Goal: Ask a question

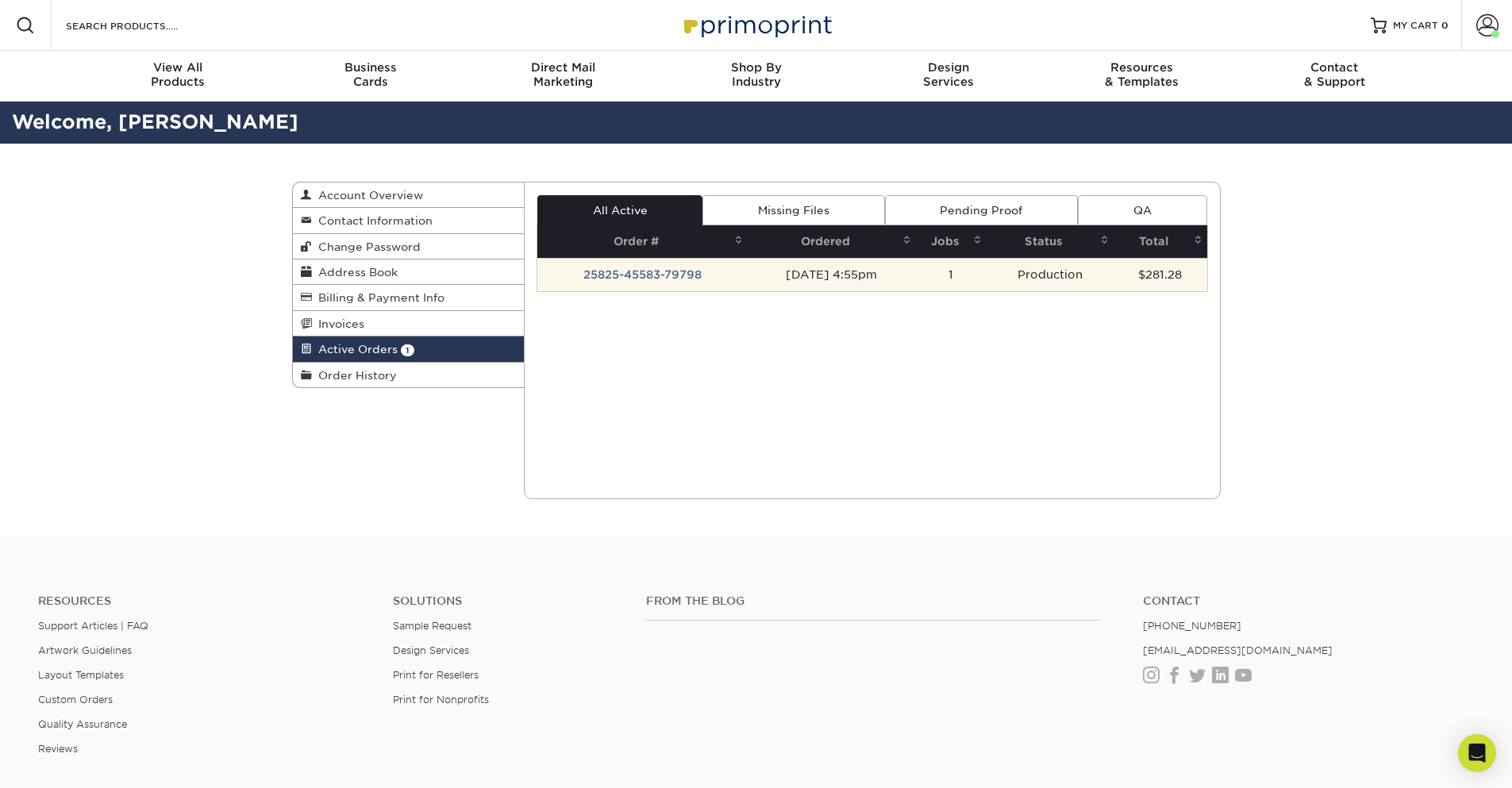
click at [662, 282] on td "25825-45583-79798" at bounding box center [643, 274] width 211 height 33
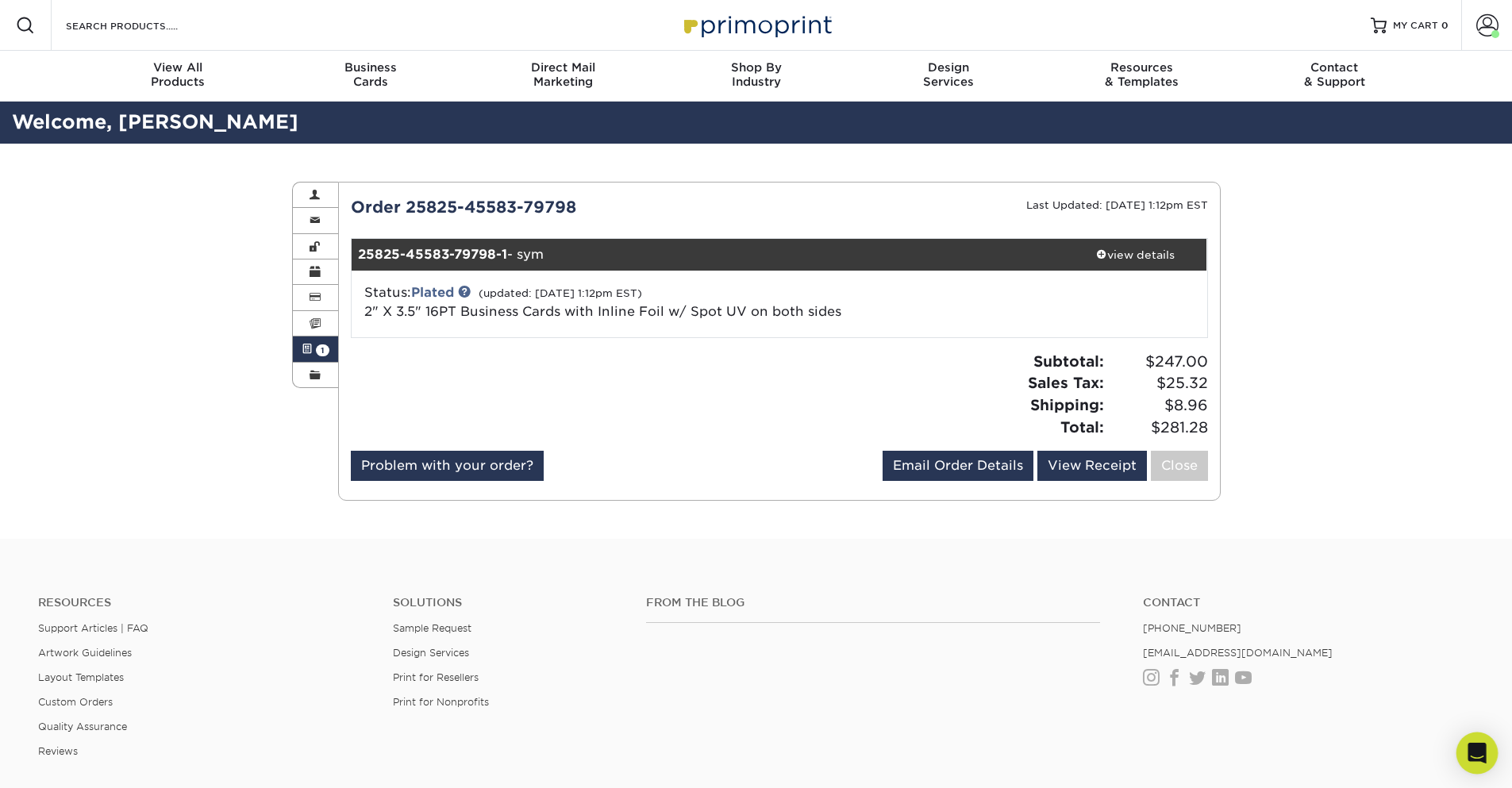
click at [1475, 751] on icon "Open Intercom Messenger" at bounding box center [1477, 753] width 18 height 20
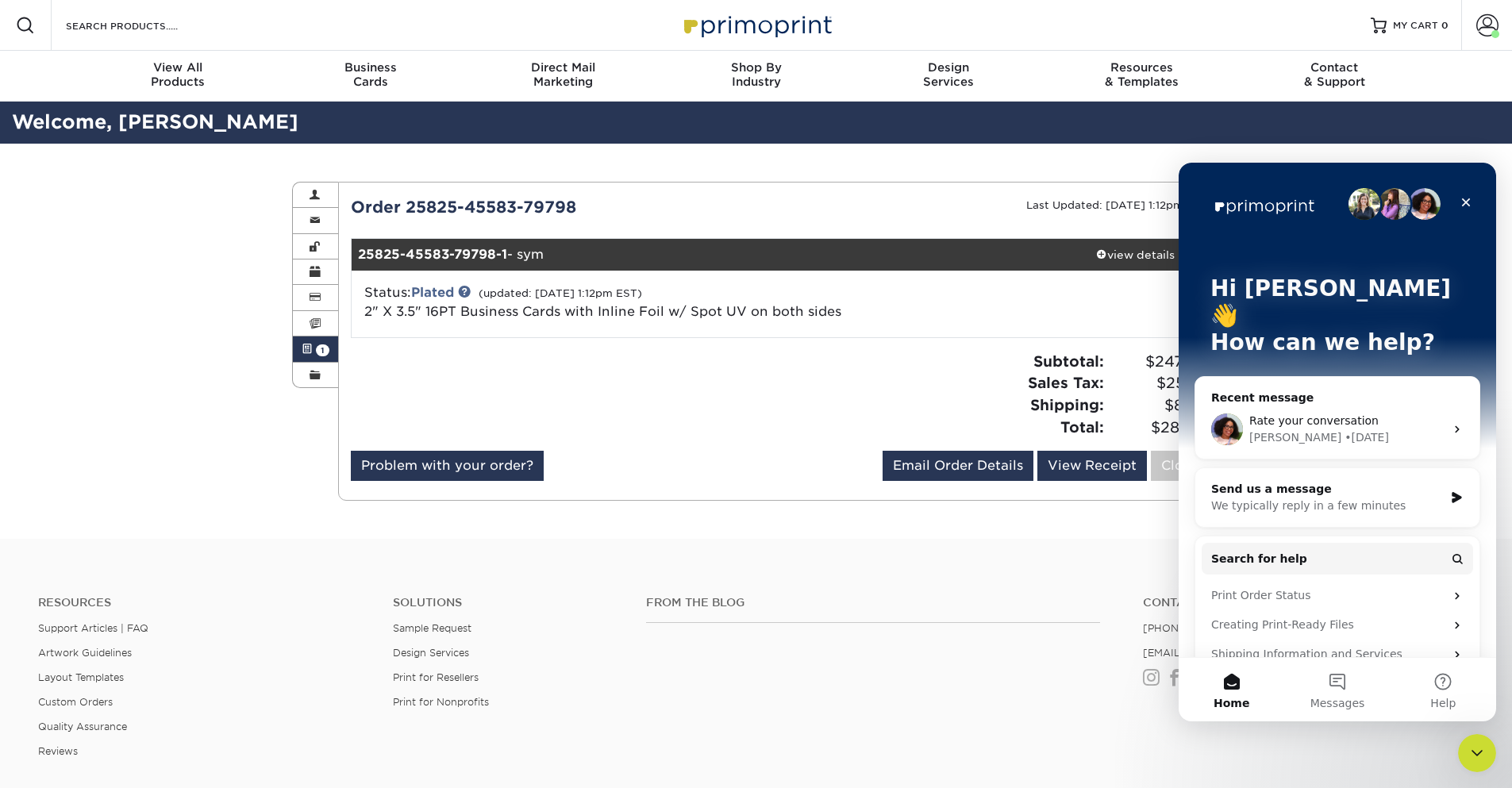
click at [1287, 414] on span "Rate your conversation" at bounding box center [1314, 420] width 129 height 13
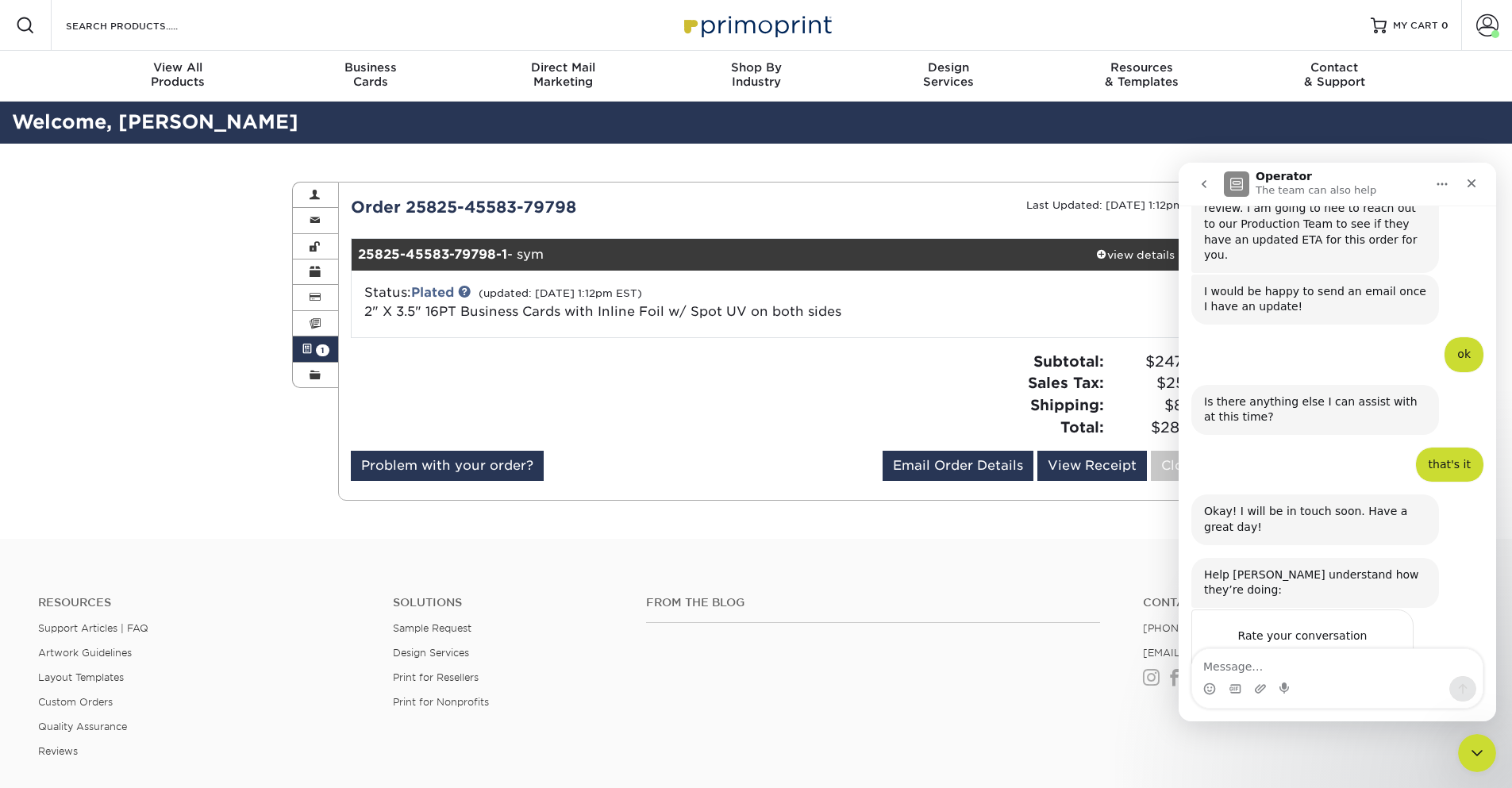
scroll to position [254, 0]
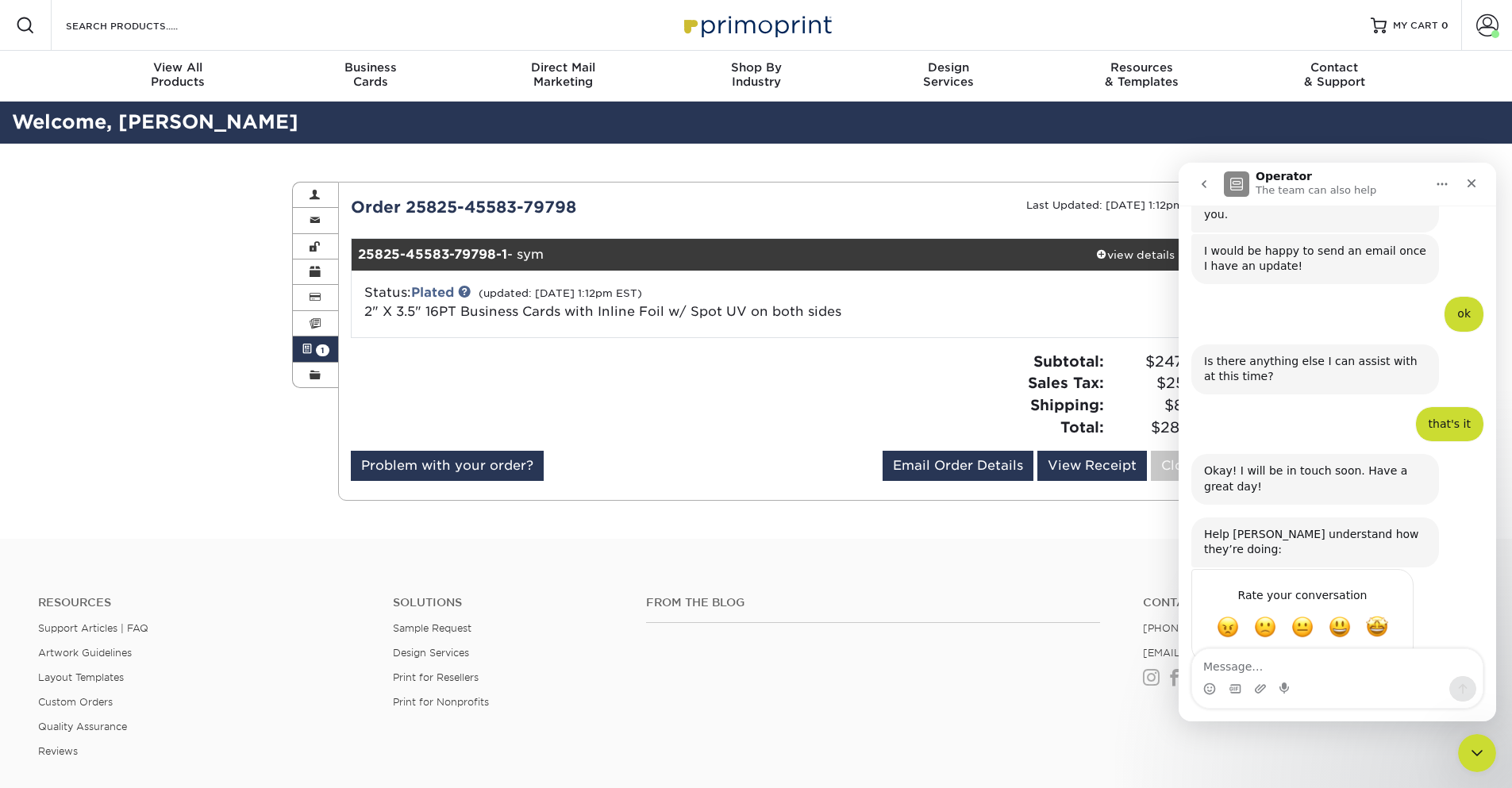
click at [1275, 661] on textarea "Message…" at bounding box center [1337, 662] width 290 height 27
type textarea "Hi, I never heard anything back"
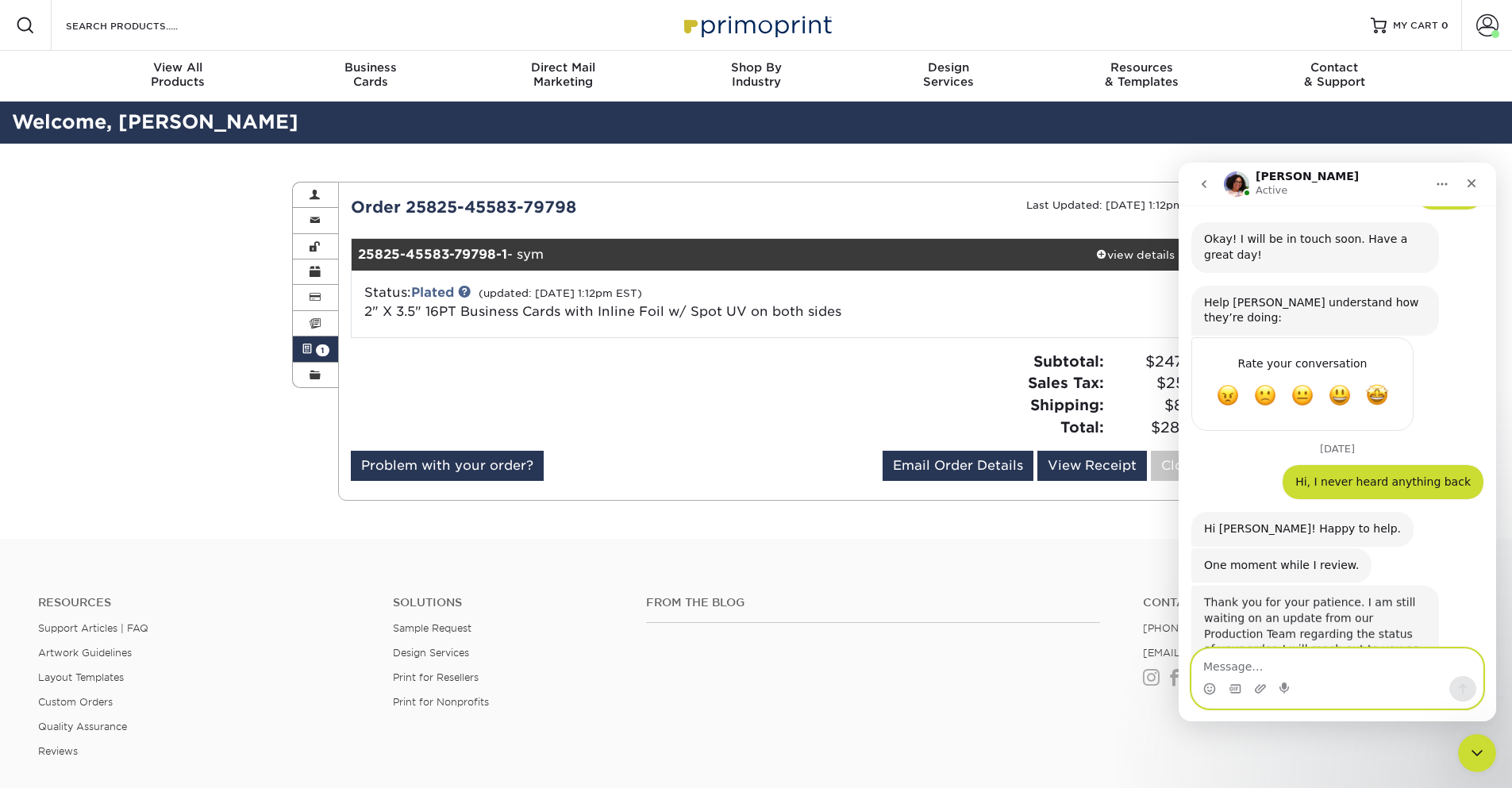
scroll to position [541, 0]
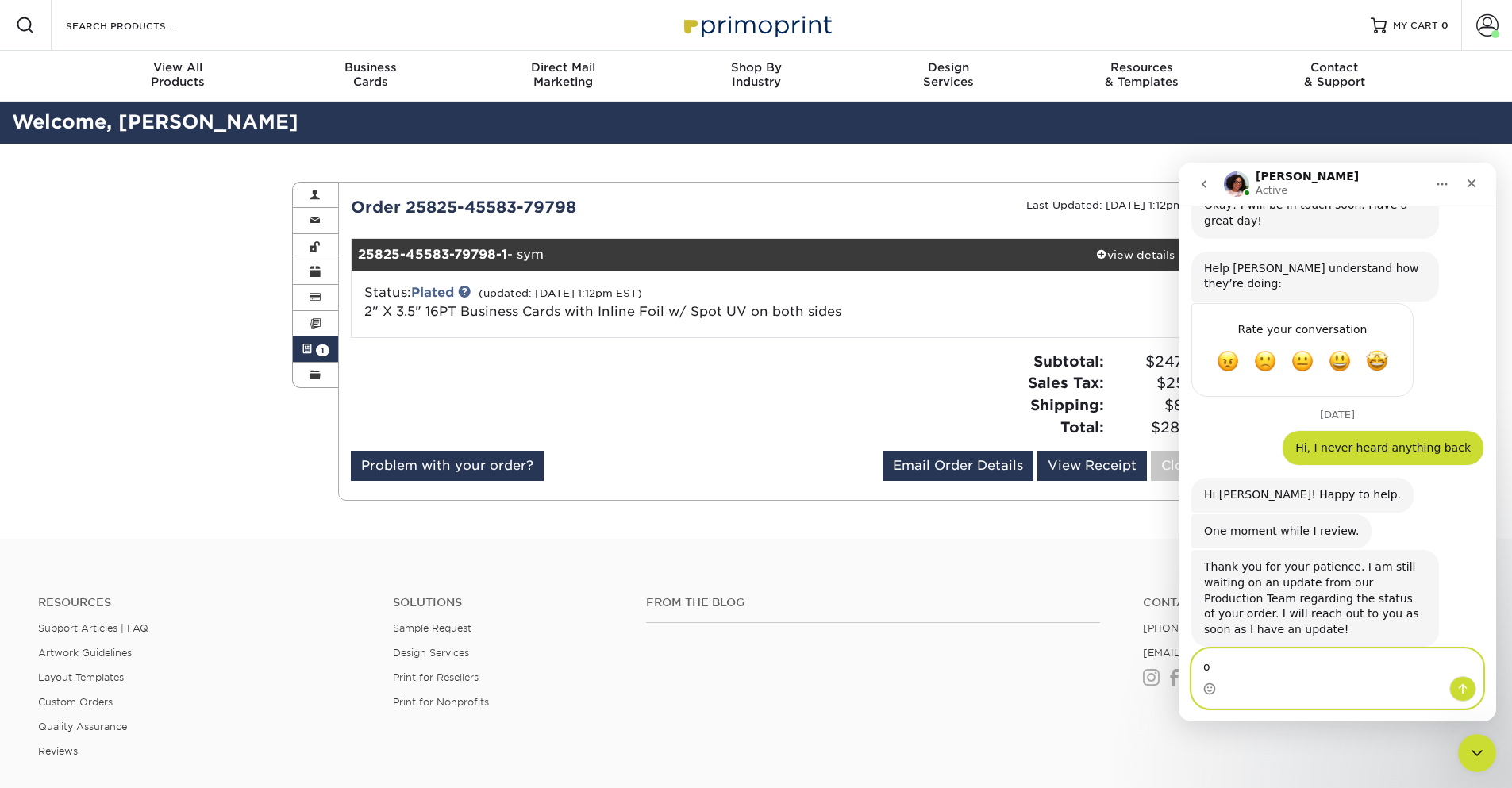
type textarea "ok"
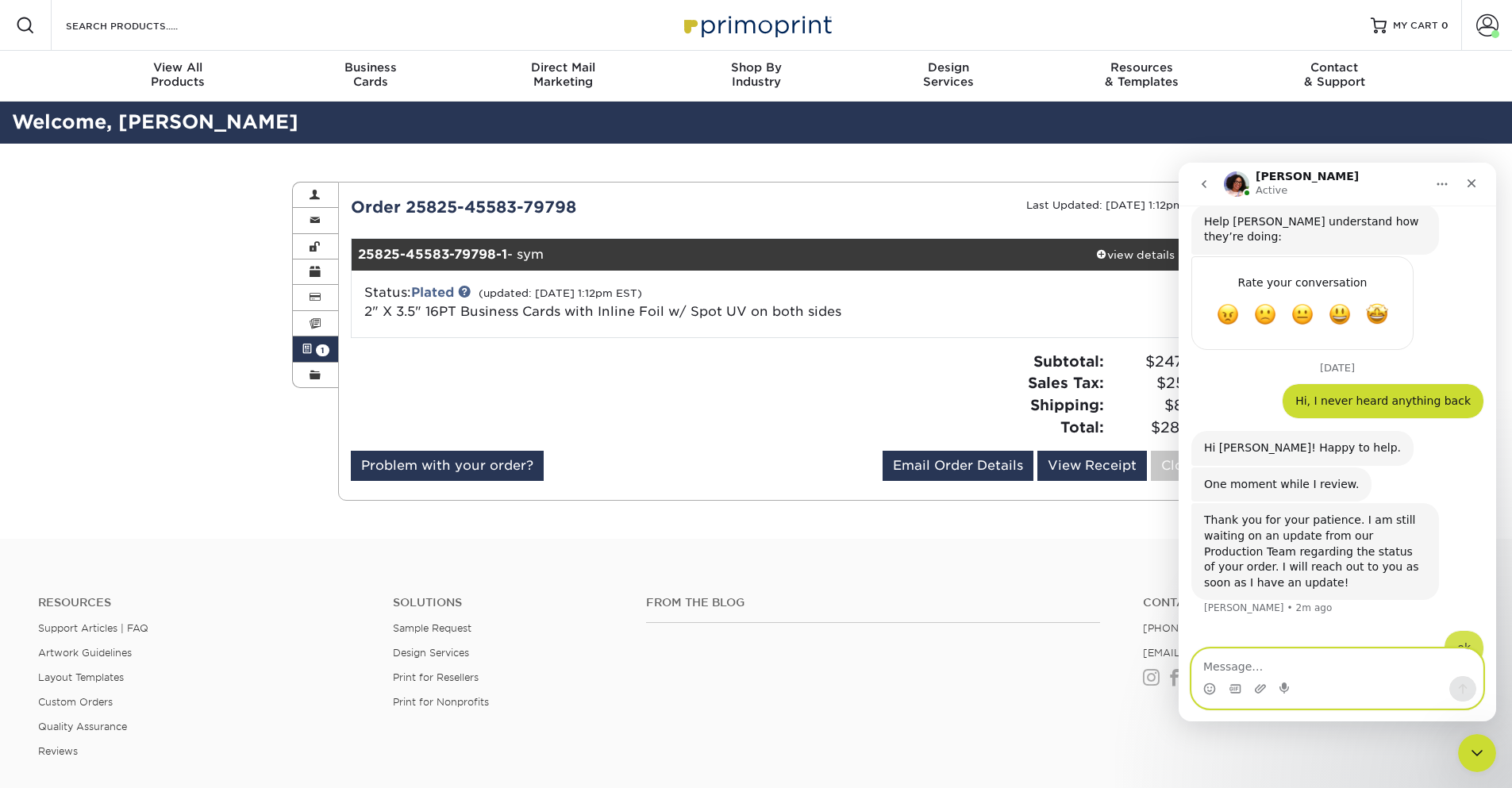
scroll to position [588, 0]
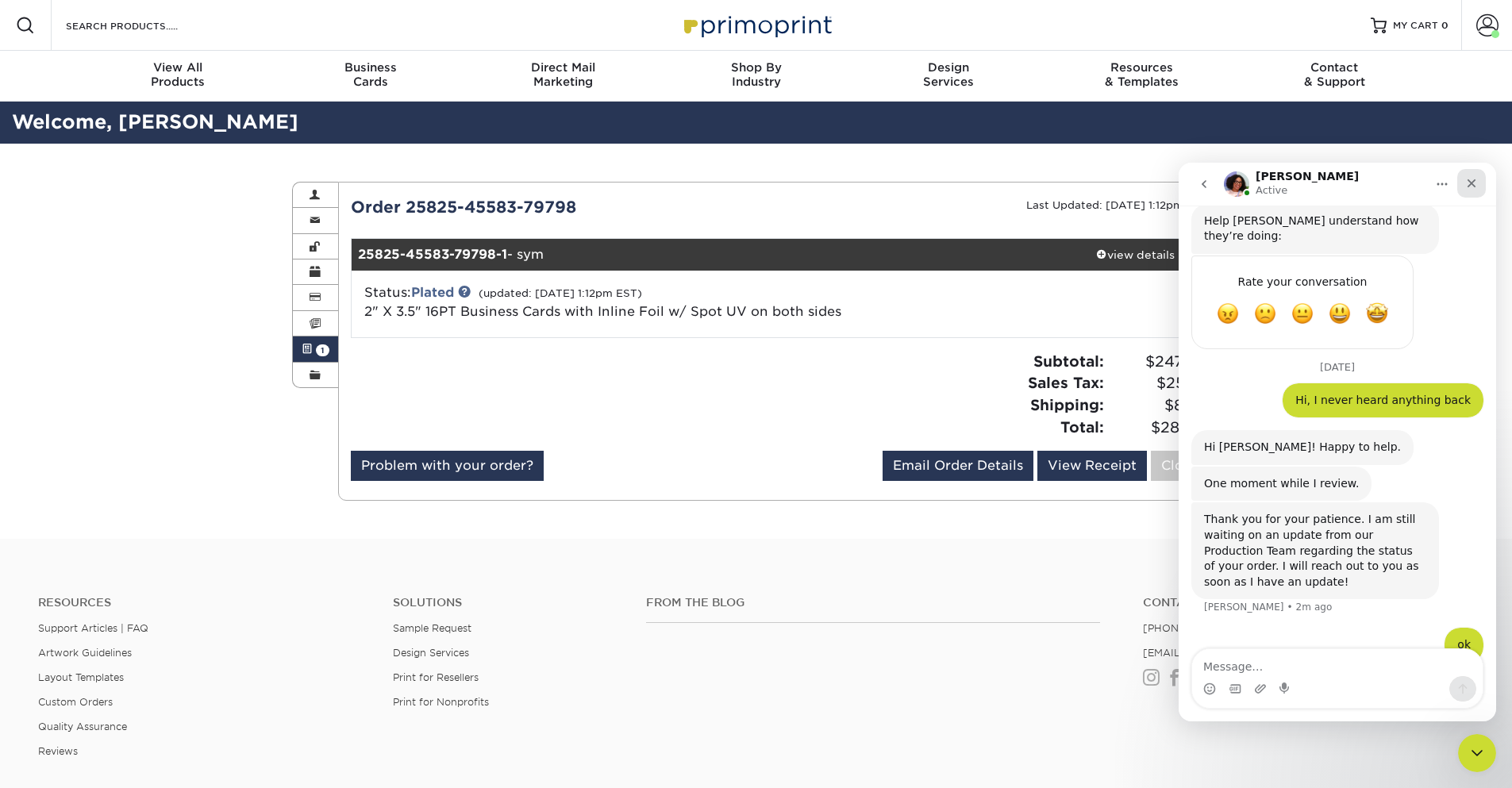
click at [1472, 188] on div "Close" at bounding box center [1471, 183] width 29 height 29
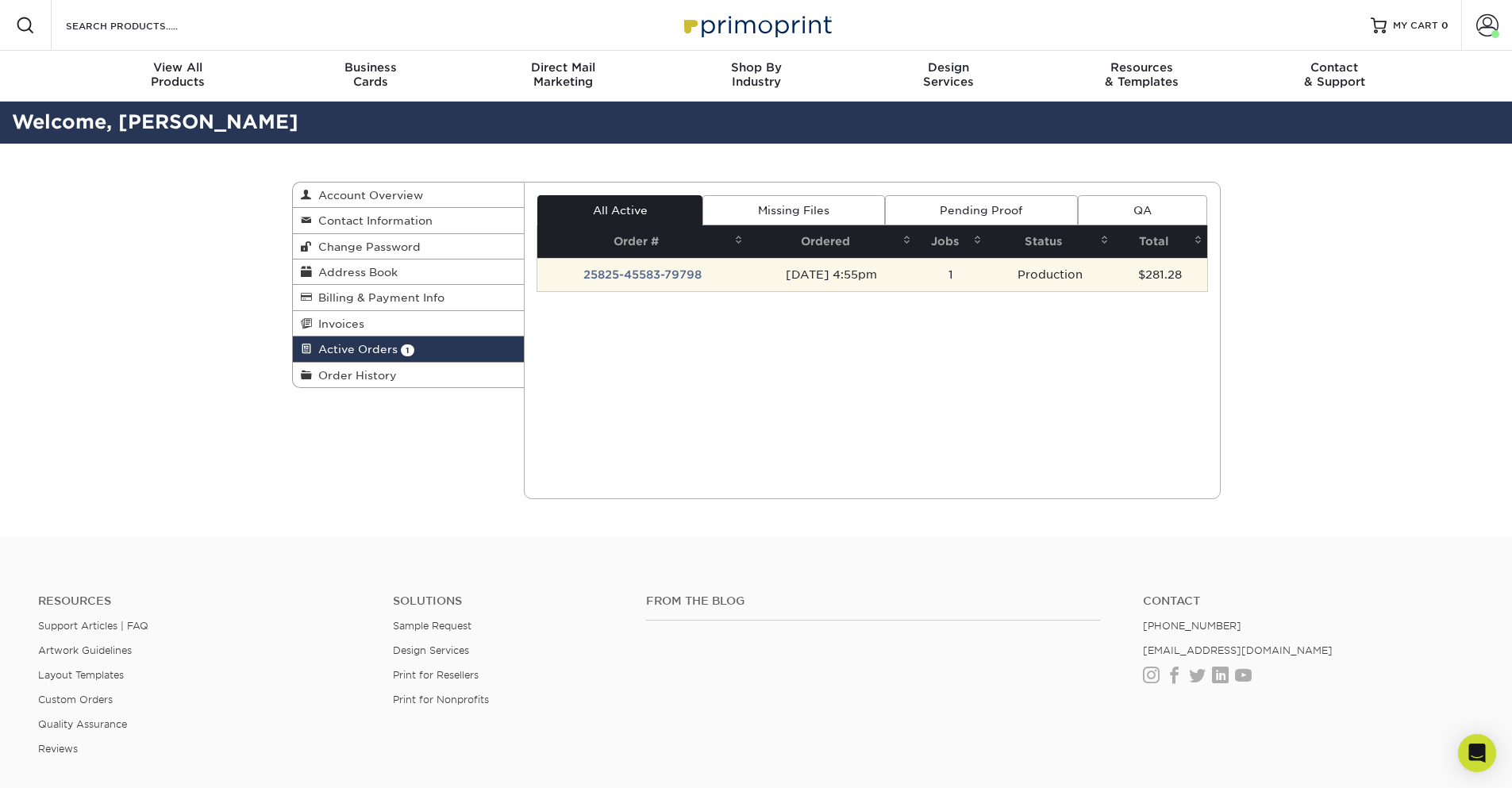
click at [643, 267] on td "25825-45583-79798" at bounding box center [643, 274] width 211 height 33
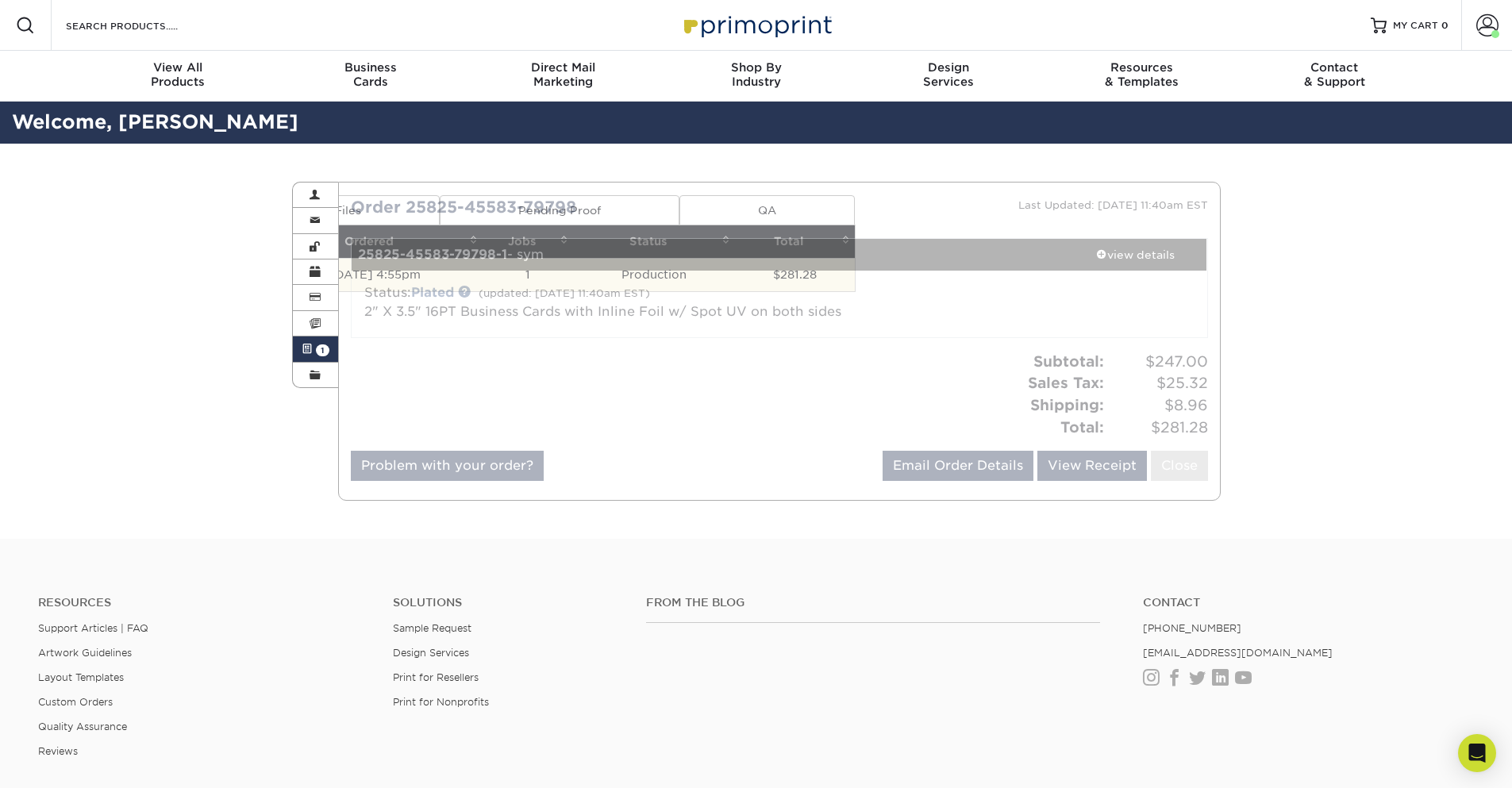
click at [464, 288] on link at bounding box center [465, 291] width 13 height 13
